Goal: Information Seeking & Learning: Learn about a topic

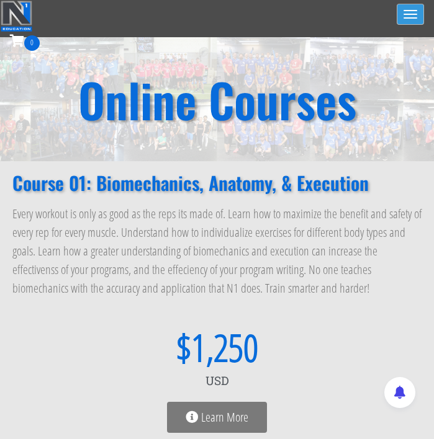
click at [405, 19] on button "Toggle navigation" at bounding box center [409, 14] width 27 height 21
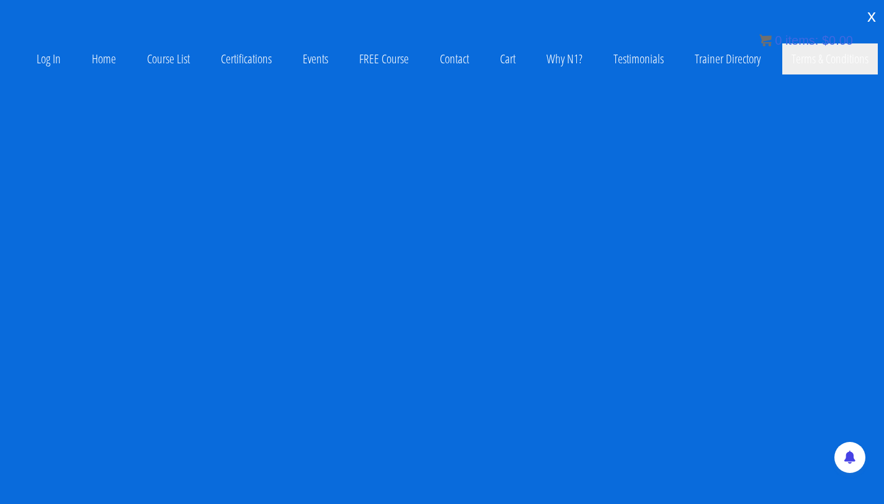
click at [433, 69] on link "Terms & Conditions" at bounding box center [830, 58] width 96 height 31
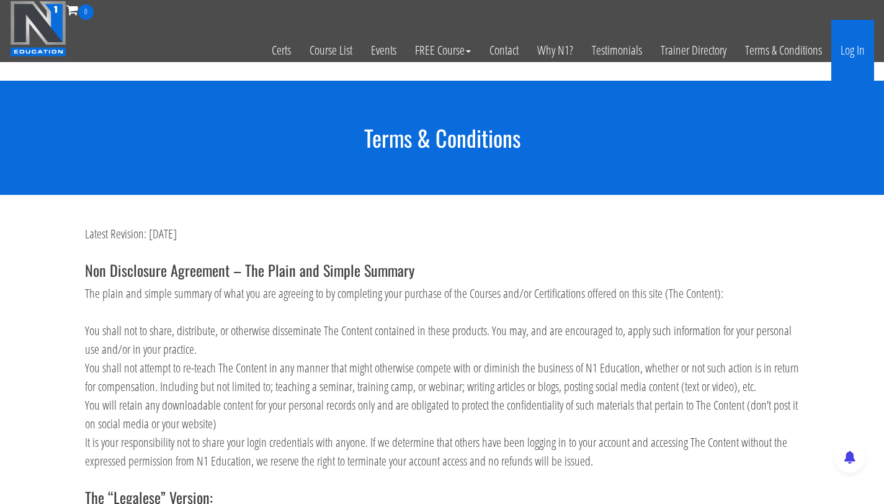
click at [850, 47] on link "Log In" at bounding box center [852, 50] width 43 height 61
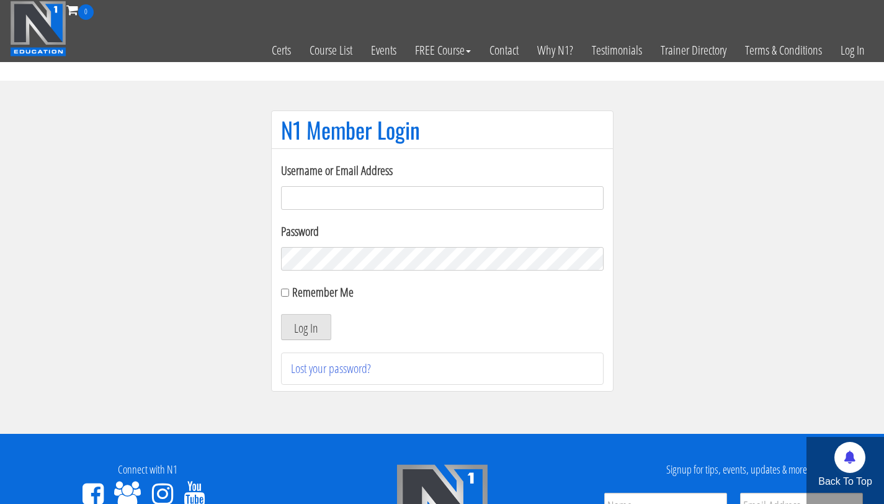
type input "info@fitbyjustus.nl"
click at [281, 314] on button "Log In" at bounding box center [306, 327] width 50 height 26
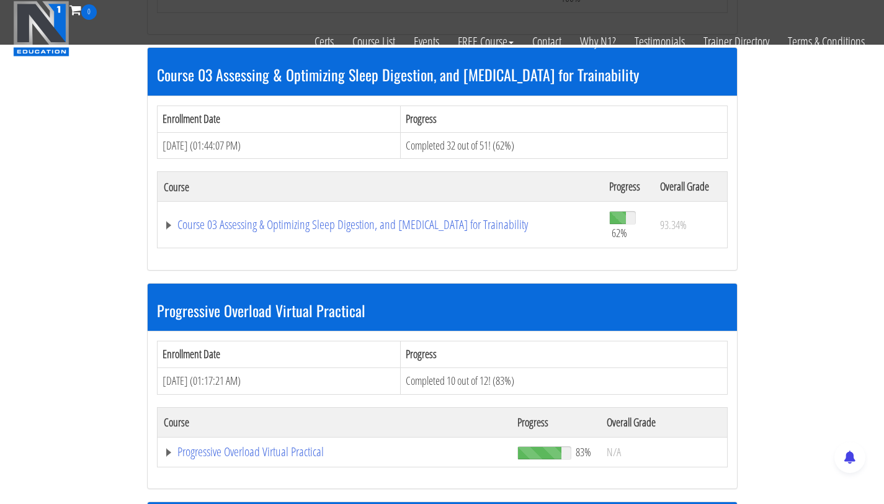
scroll to position [887, 0]
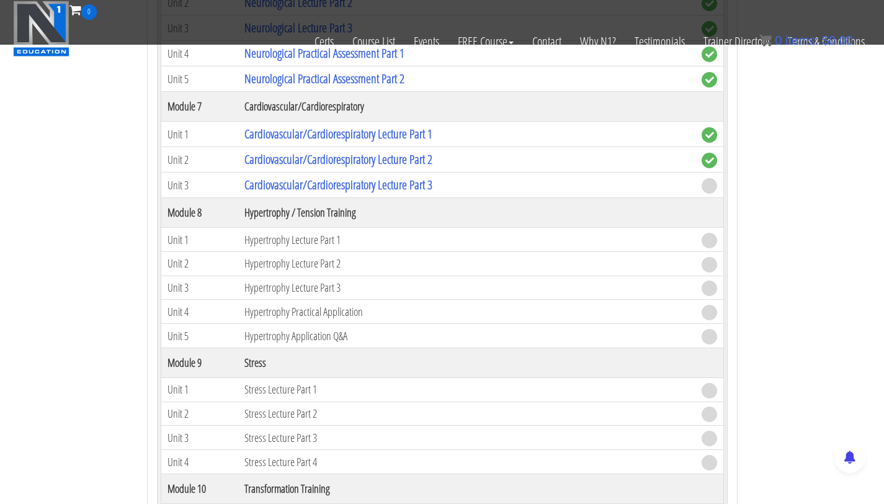
scroll to position [1823, 0]
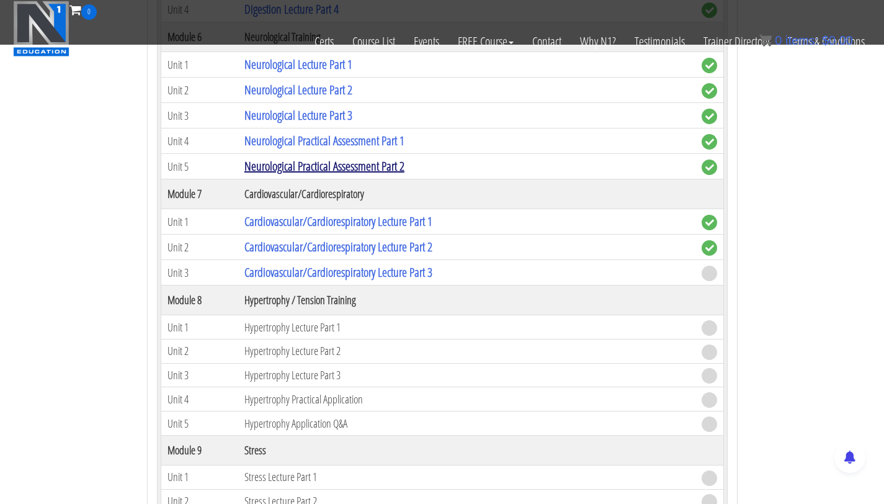
click at [365, 167] on link "Neurological Practical Assessment Part 2" at bounding box center [324, 166] width 160 height 17
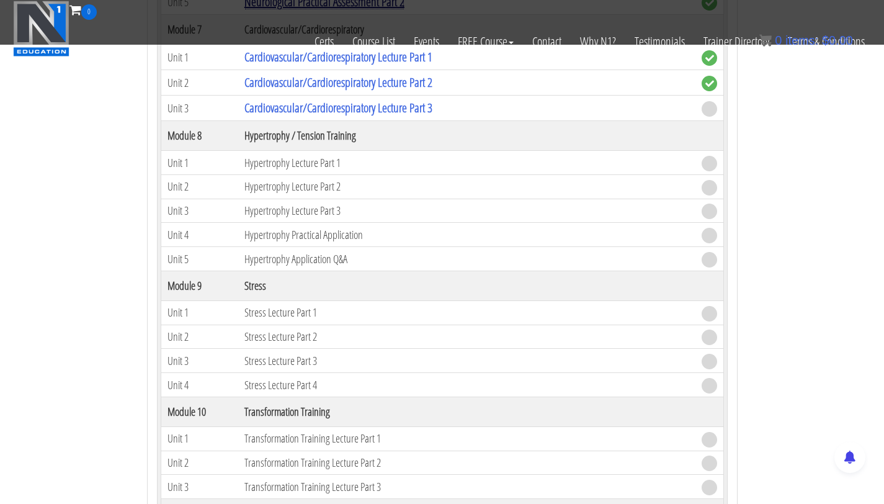
scroll to position [2115, 0]
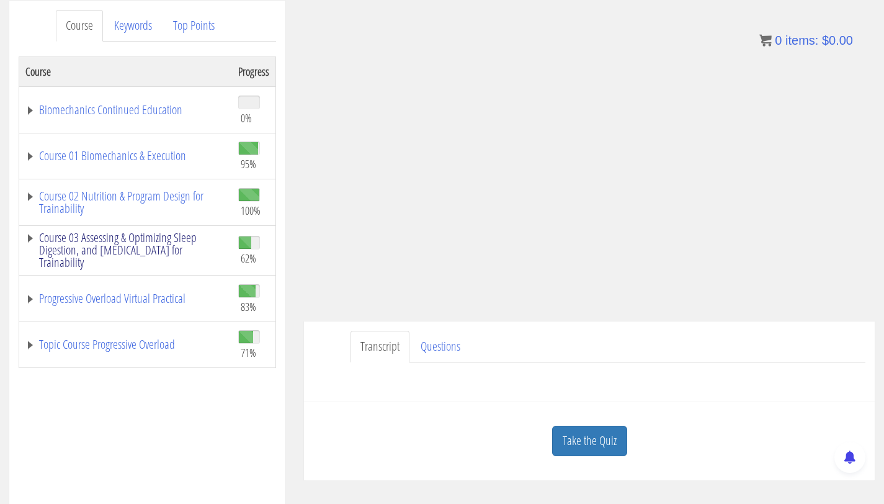
click at [125, 245] on link "Course 03 Assessing & Optimizing Sleep Digestion, and [MEDICAL_DATA] for Traina…" at bounding box center [125, 249] width 200 height 37
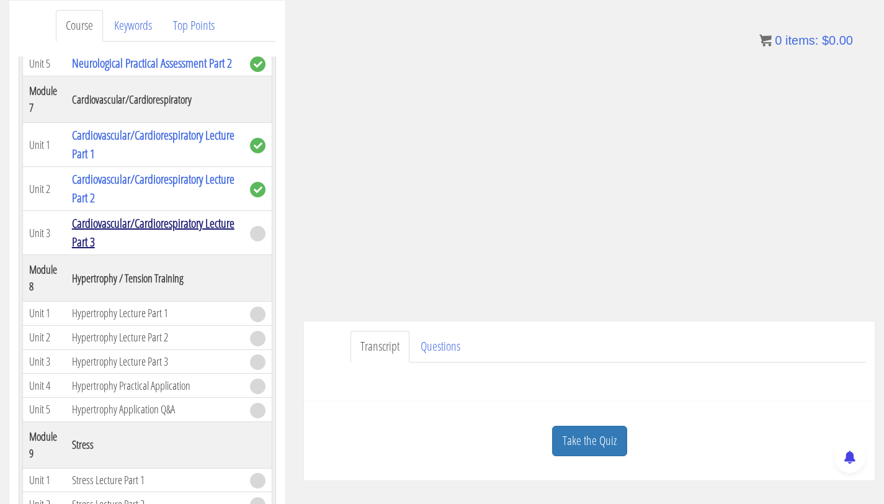
scroll to position [1269, 0]
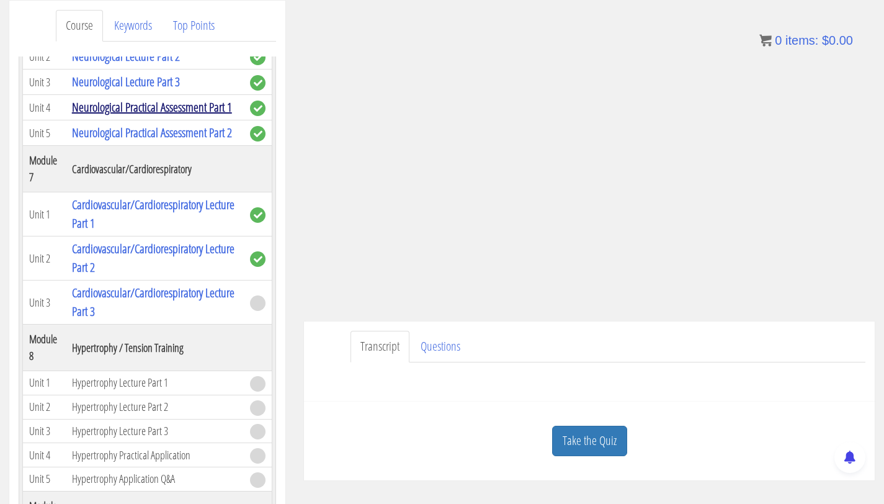
click at [179, 107] on link "Neurological Practical Assessment Part 1" at bounding box center [152, 107] width 160 height 17
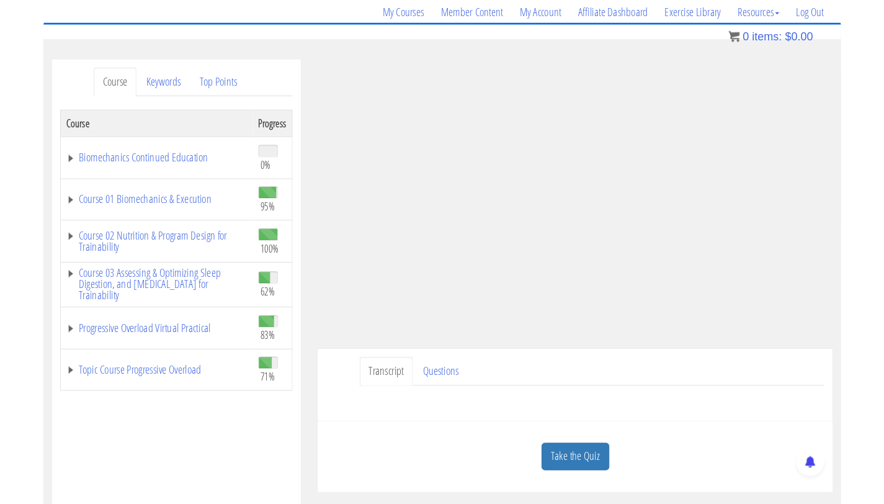
scroll to position [107, 0]
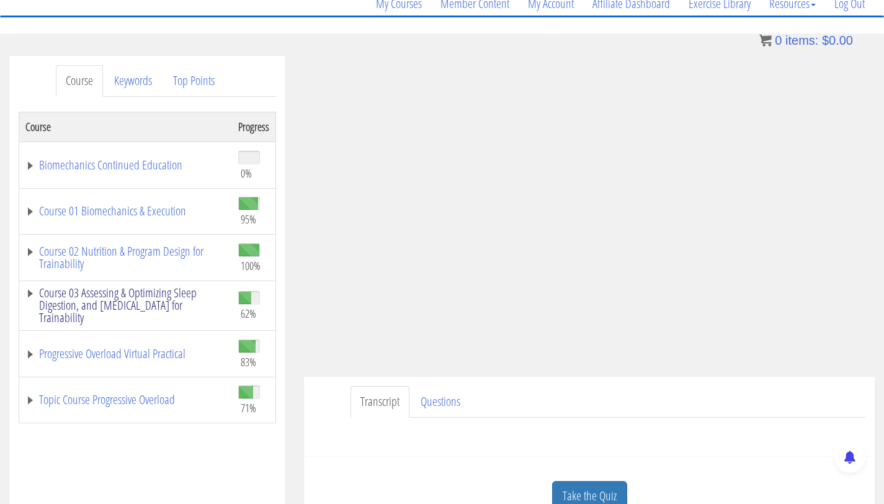
click at [171, 303] on link "Course 03 Assessing & Optimizing Sleep Digestion, and [MEDICAL_DATA] for Traina…" at bounding box center [125, 305] width 200 height 37
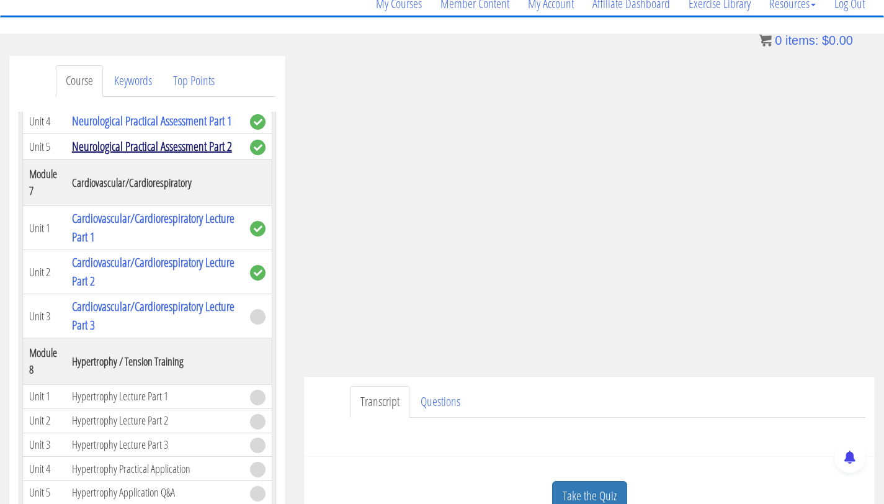
scroll to position [1394, 0]
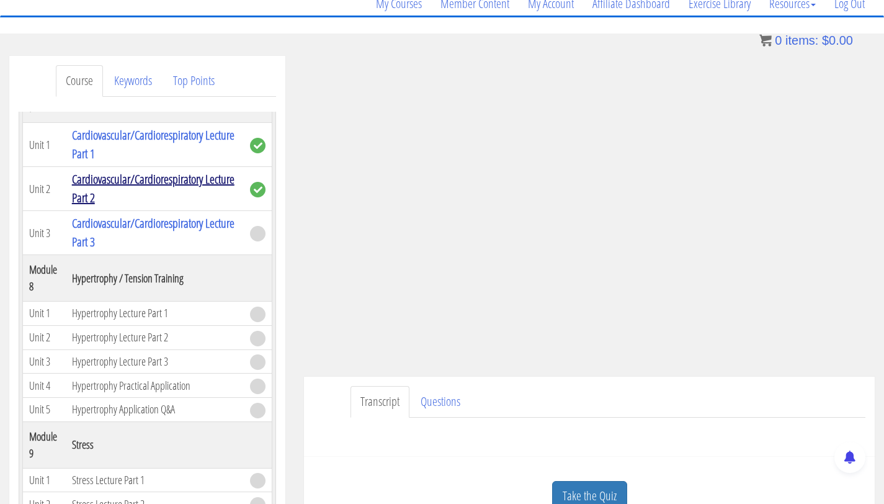
click at [132, 206] on link "Cardiovascular/Cardiorespiratory Lecture Part 2" at bounding box center [153, 188] width 163 height 35
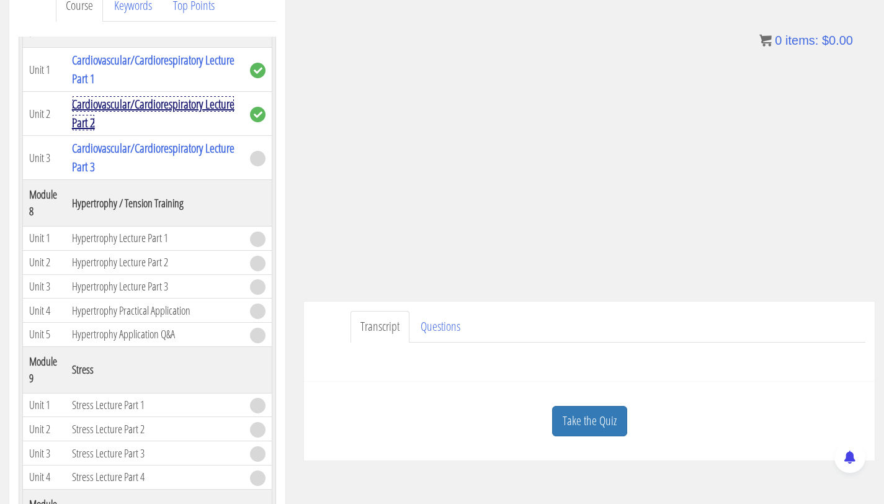
scroll to position [212, 0]
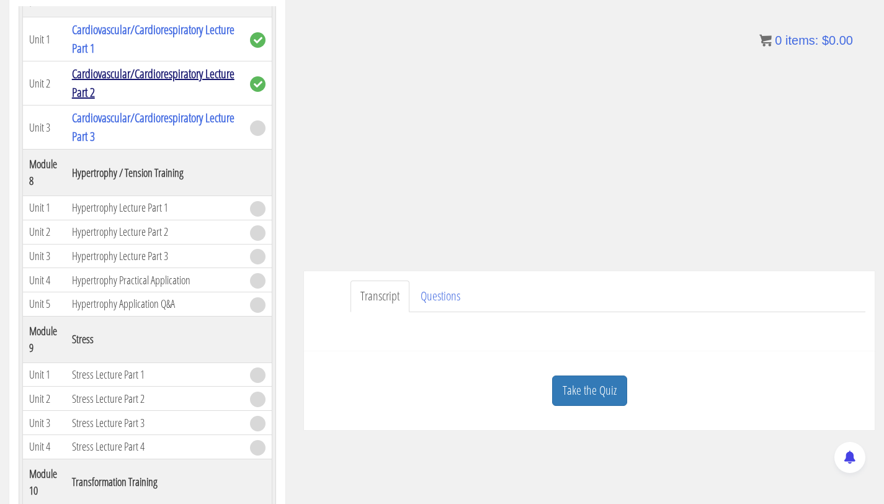
click at [144, 101] on link "Cardiovascular/Cardiorespiratory Lecture Part 2" at bounding box center [153, 82] width 163 height 35
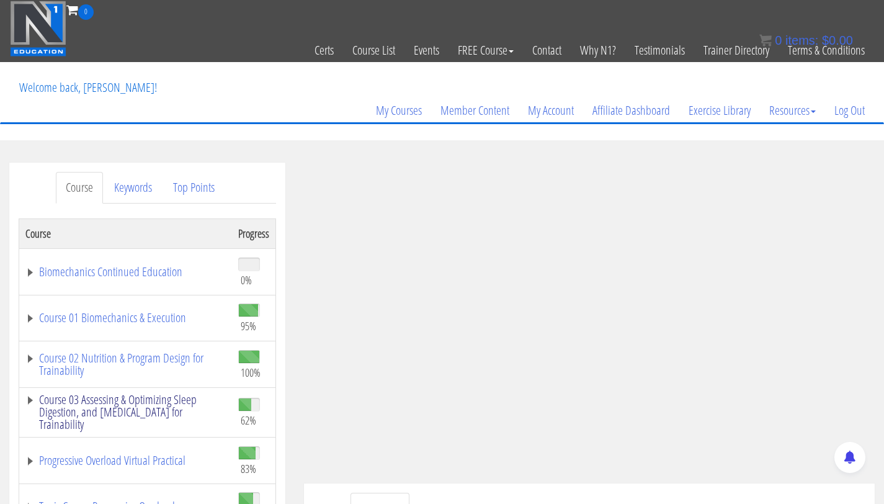
click at [131, 406] on link "Course 03 Assessing & Optimizing Sleep Digestion, and [MEDICAL_DATA] for Traina…" at bounding box center [125, 411] width 200 height 37
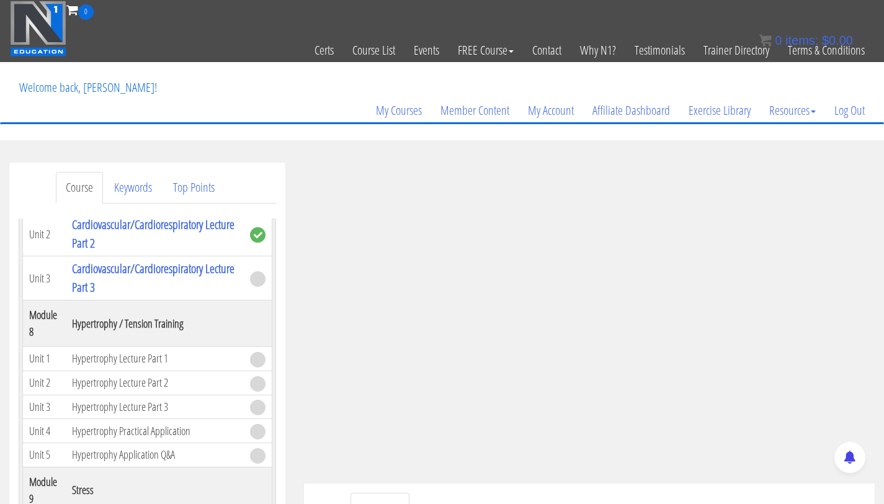
scroll to position [264, 0]
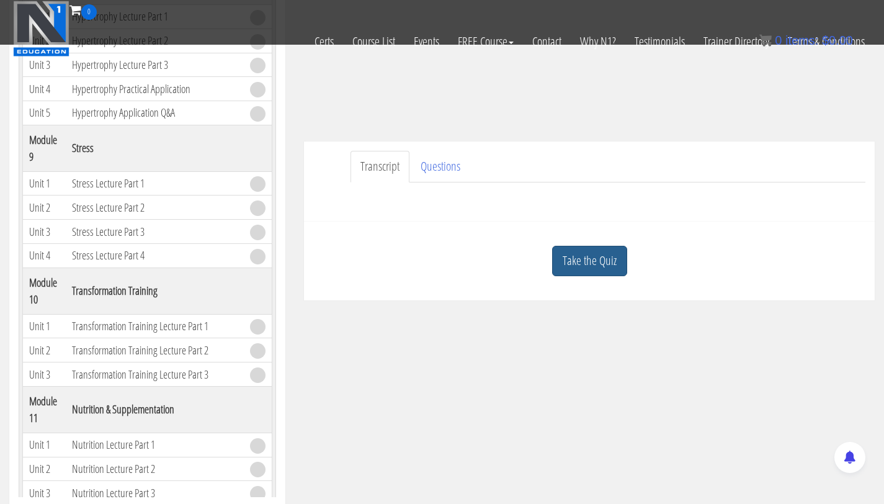
click at [588, 257] on link "Take the Quiz" at bounding box center [589, 261] width 75 height 30
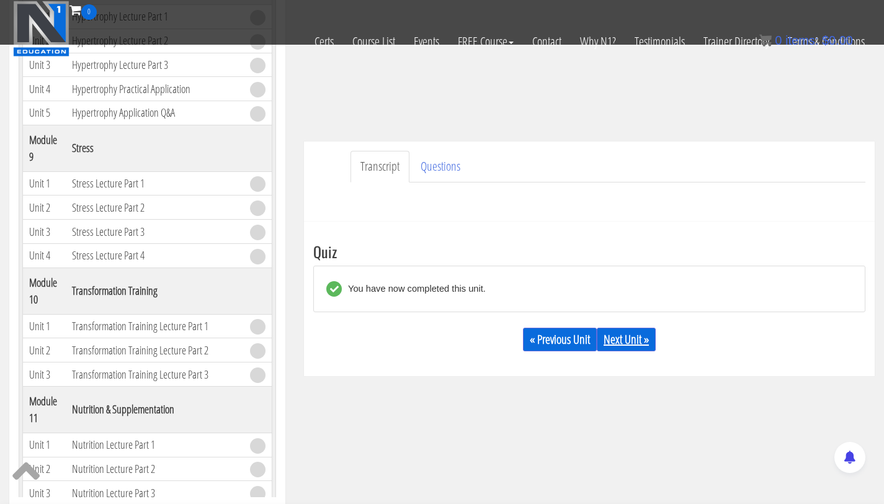
click at [648, 340] on link "Next Unit »" at bounding box center [626, 340] width 59 height 24
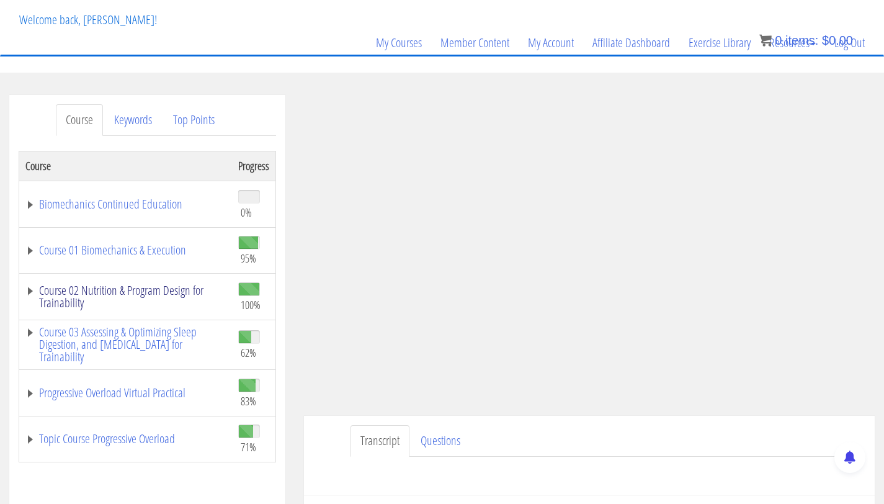
scroll to position [82, 0]
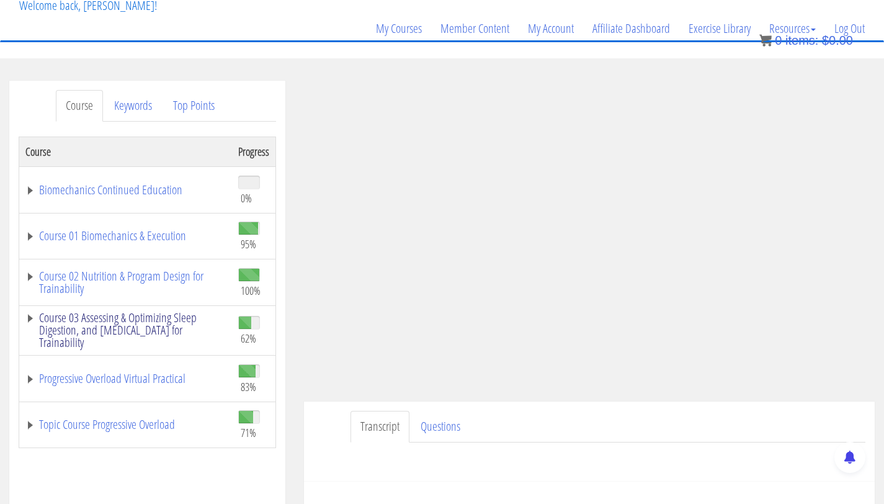
click at [136, 320] on link "Course 03 Assessing & Optimizing Sleep Digestion, and [MEDICAL_DATA] for Traina…" at bounding box center [125, 329] width 200 height 37
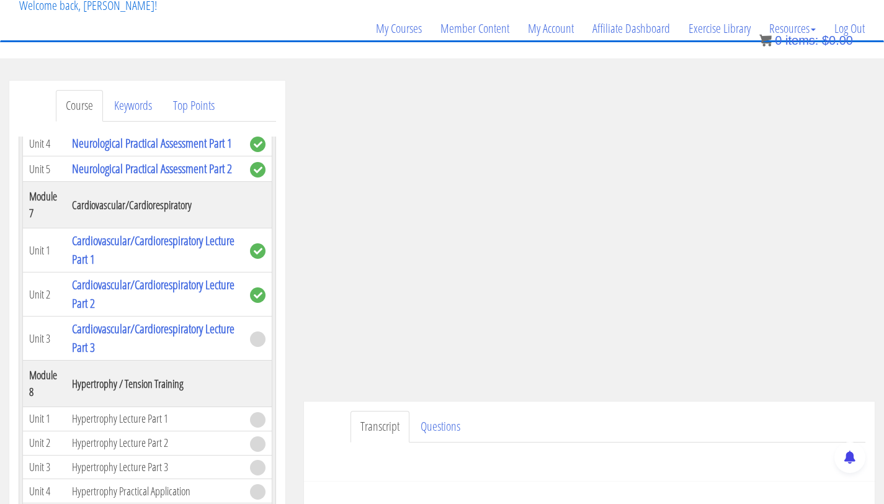
scroll to position [180, 0]
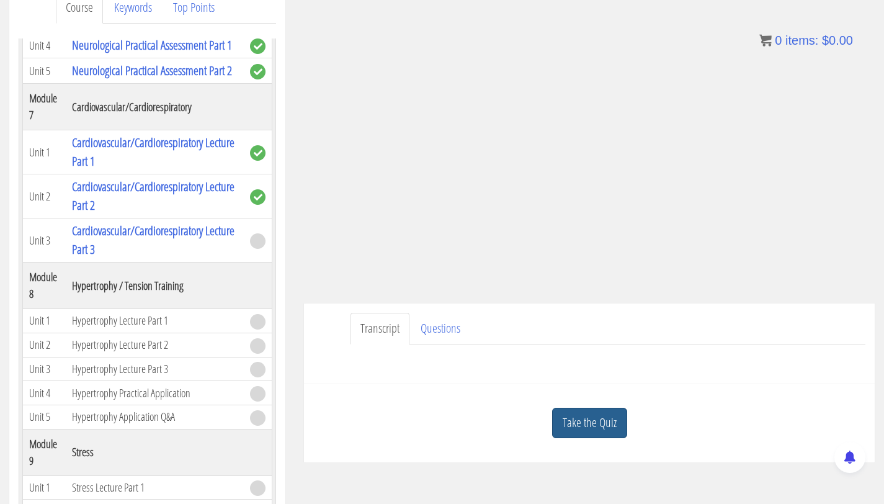
click at [582, 422] on link "Take the Quiz" at bounding box center [589, 423] width 75 height 30
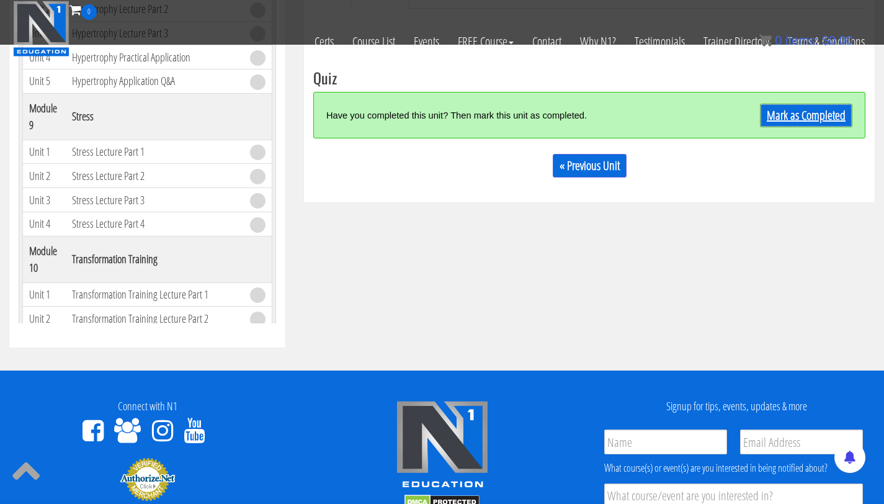
scroll to position [333, 0]
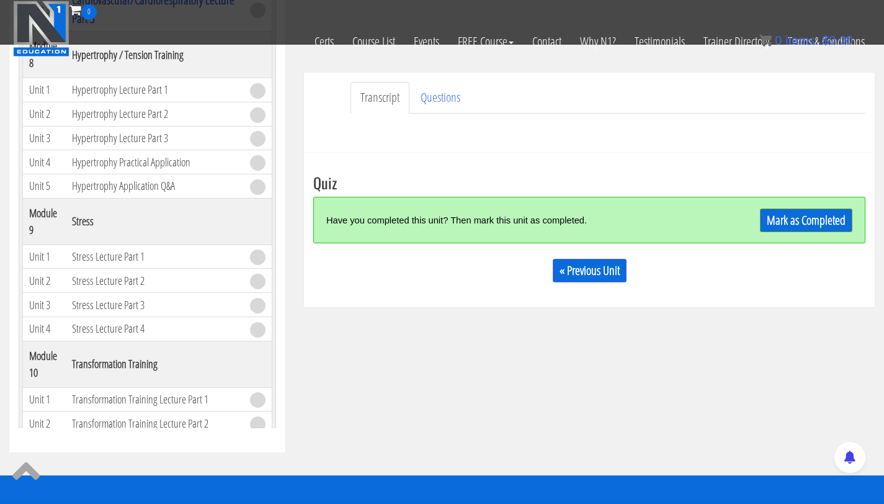
click at [776, 232] on div "Mark as Completed" at bounding box center [784, 220] width 138 height 27
click at [779, 225] on link "Mark as Completed" at bounding box center [806, 220] width 92 height 24
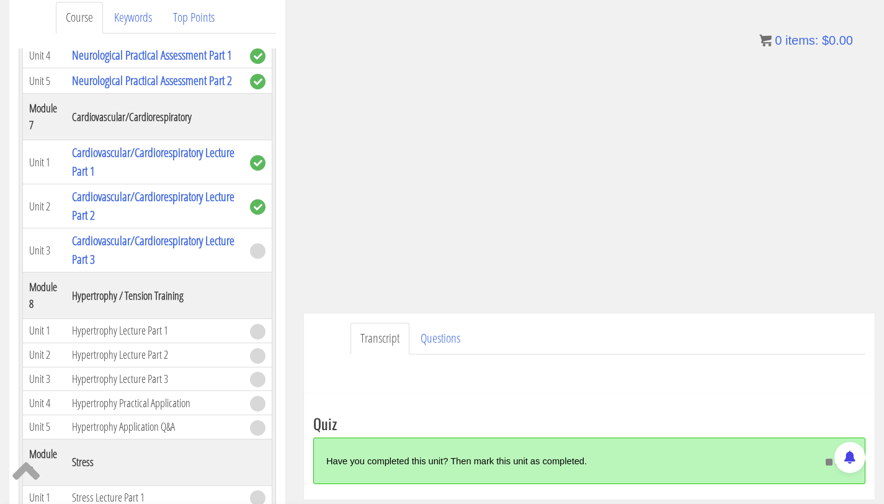
scroll to position [228, 0]
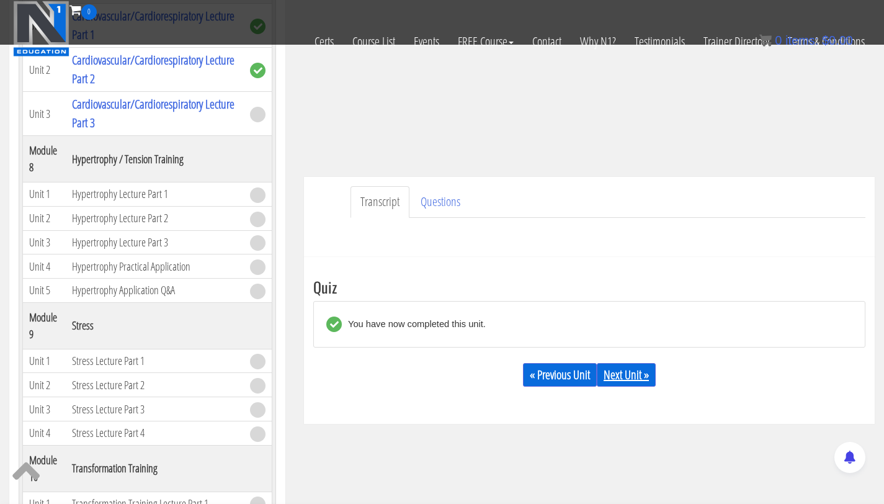
click at [632, 371] on link "Next Unit »" at bounding box center [626, 375] width 59 height 24
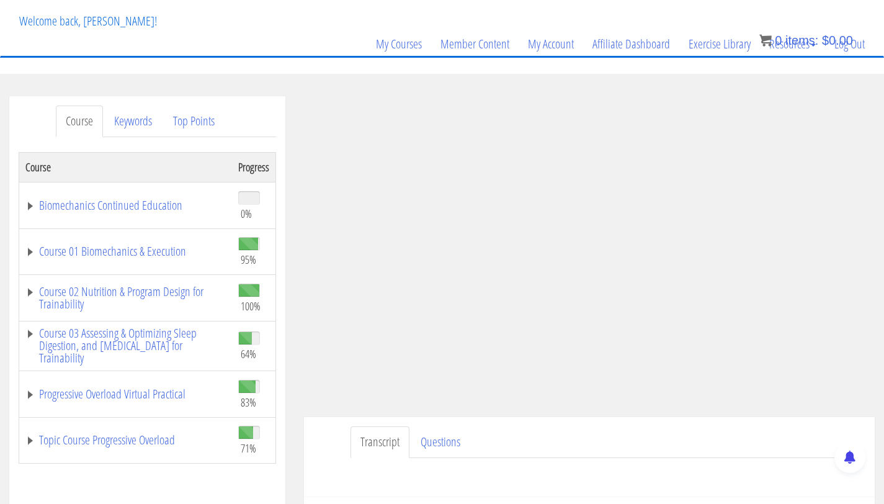
scroll to position [71, 0]
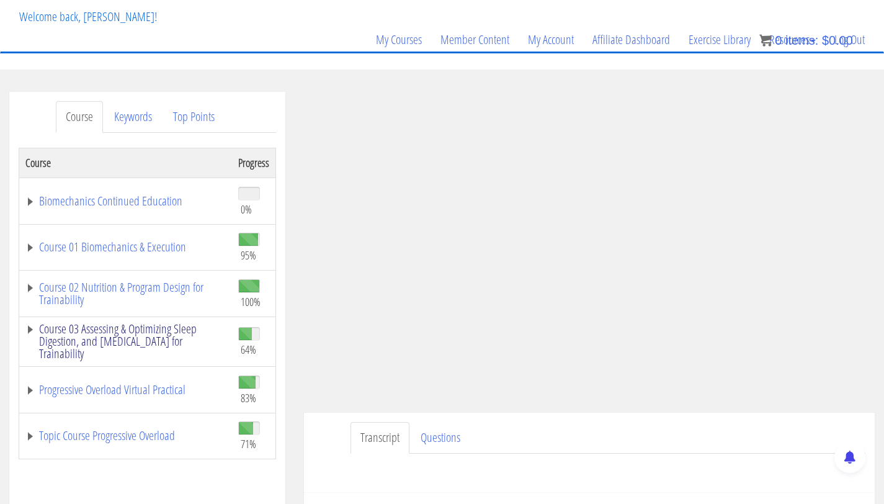
click at [152, 328] on link "Course 03 Assessing & Optimizing Sleep Digestion, and Stress Management for Tra…" at bounding box center [125, 341] width 200 height 37
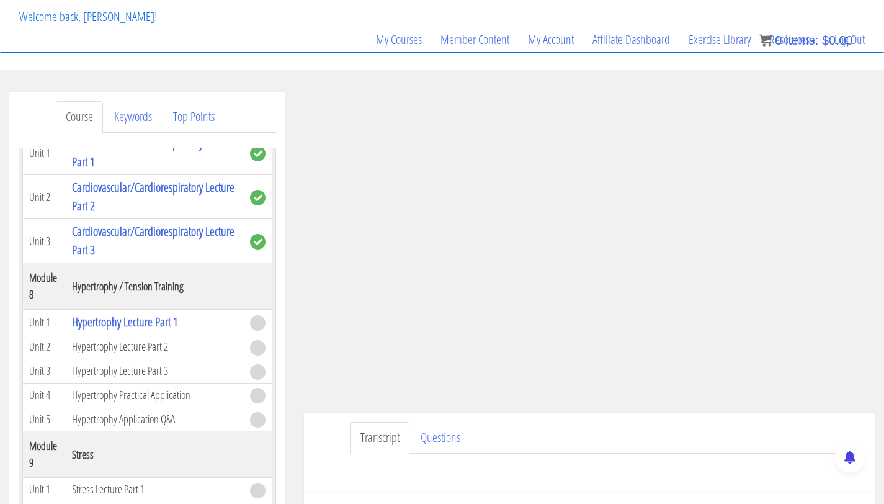
scroll to position [1421, 0]
click at [121, 171] on link "Cardiovascular/Cardiorespiratory Lecture Part 1" at bounding box center [153, 152] width 163 height 35
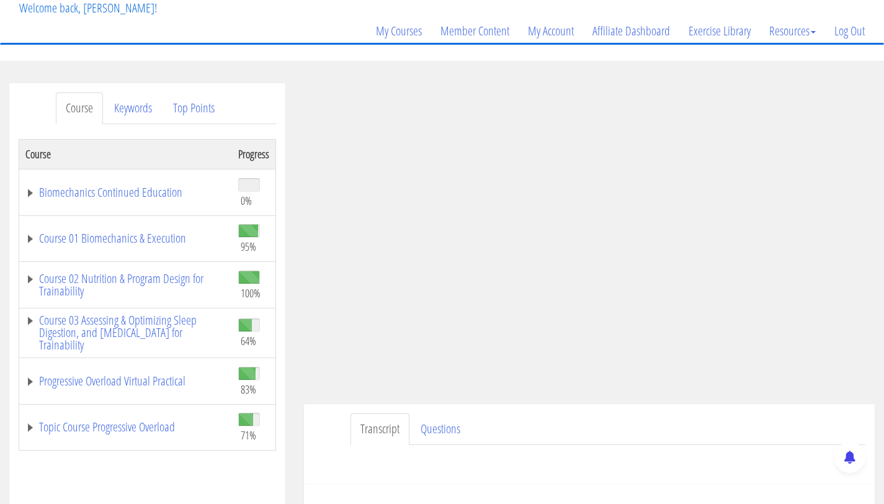
scroll to position [91, 0]
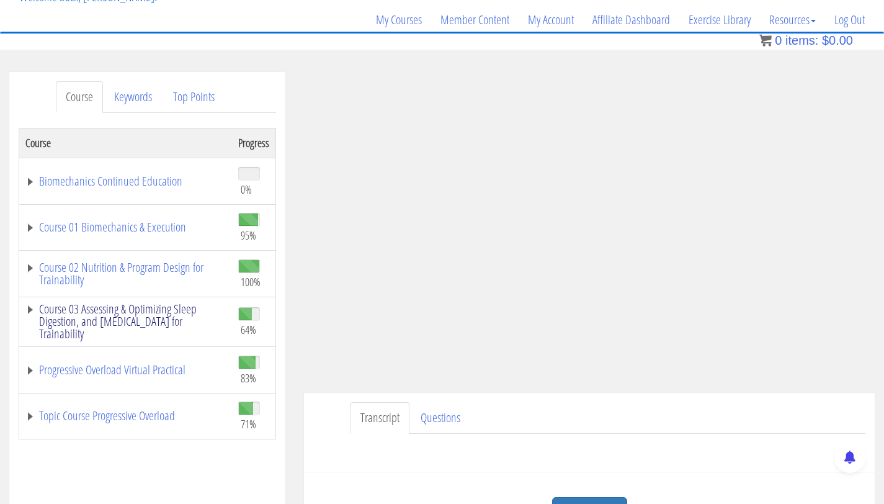
click at [115, 312] on link "Course 03 Assessing & Optimizing Sleep Digestion, and Stress Management for Tra…" at bounding box center [125, 321] width 200 height 37
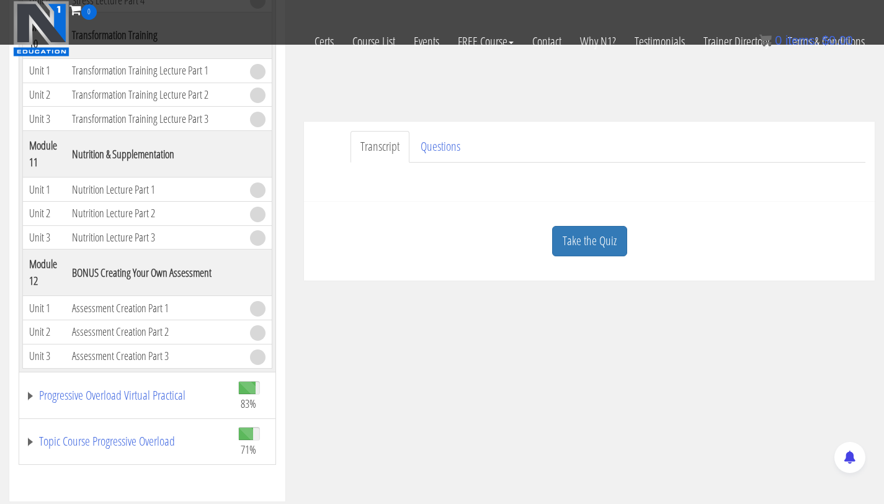
scroll to position [241, 0]
